Goal: Navigation & Orientation: Find specific page/section

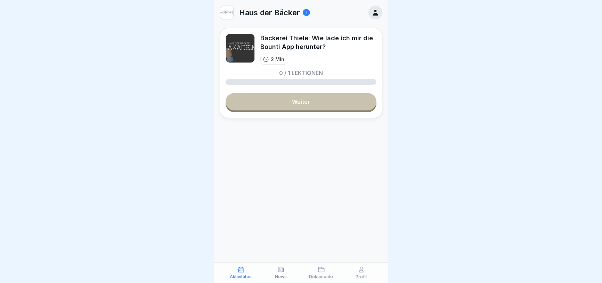
drag, startPoint x: 285, startPoint y: 280, endPoint x: 285, endPoint y: 271, distance: 9.0
click at [285, 271] on div "Aktivitäten News Dokumente Profil" at bounding box center [301, 272] width 174 height 21
click at [285, 271] on div "News" at bounding box center [281, 272] width 37 height 13
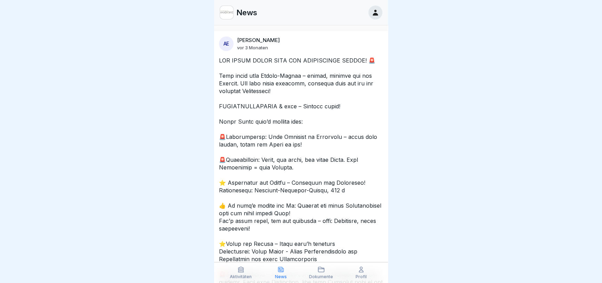
click at [240, 272] on icon at bounding box center [240, 269] width 5 height 5
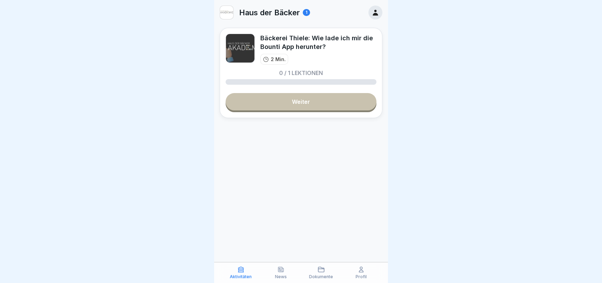
click at [279, 273] on icon at bounding box center [280, 269] width 7 height 7
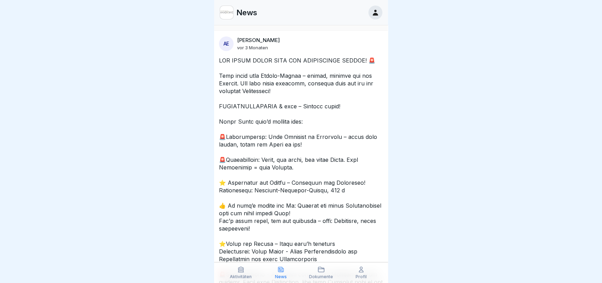
click at [329, 276] on p "Dokumente" at bounding box center [321, 276] width 24 height 5
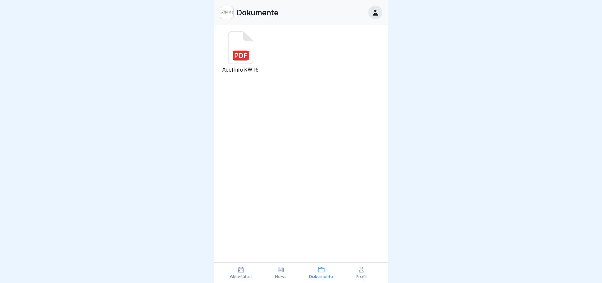
click at [238, 278] on p "Aktivitäten" at bounding box center [241, 276] width 22 height 5
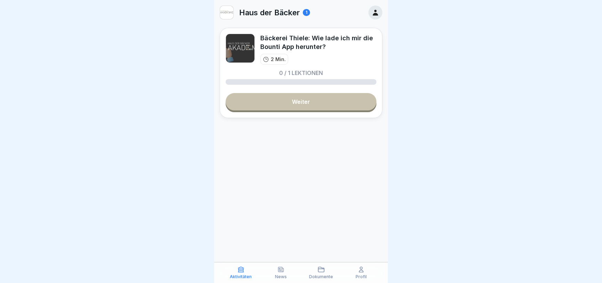
click at [362, 266] on icon at bounding box center [361, 269] width 7 height 7
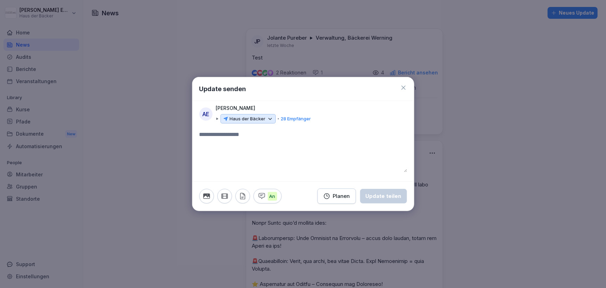
click at [403, 87] on icon at bounding box center [404, 87] width 4 height 4
